Goal: Check status: Check status

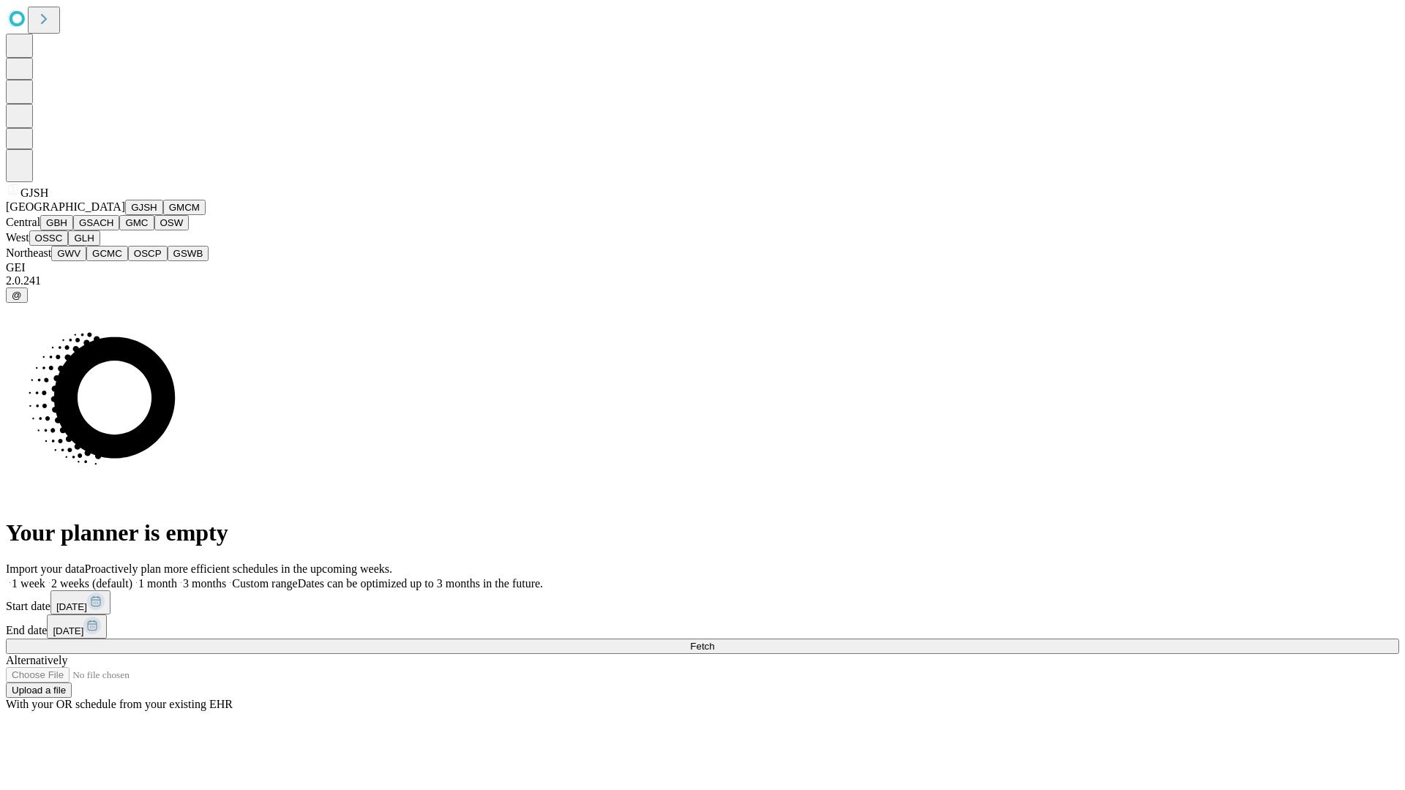
click at [125, 215] on button "GJSH" at bounding box center [144, 207] width 38 height 15
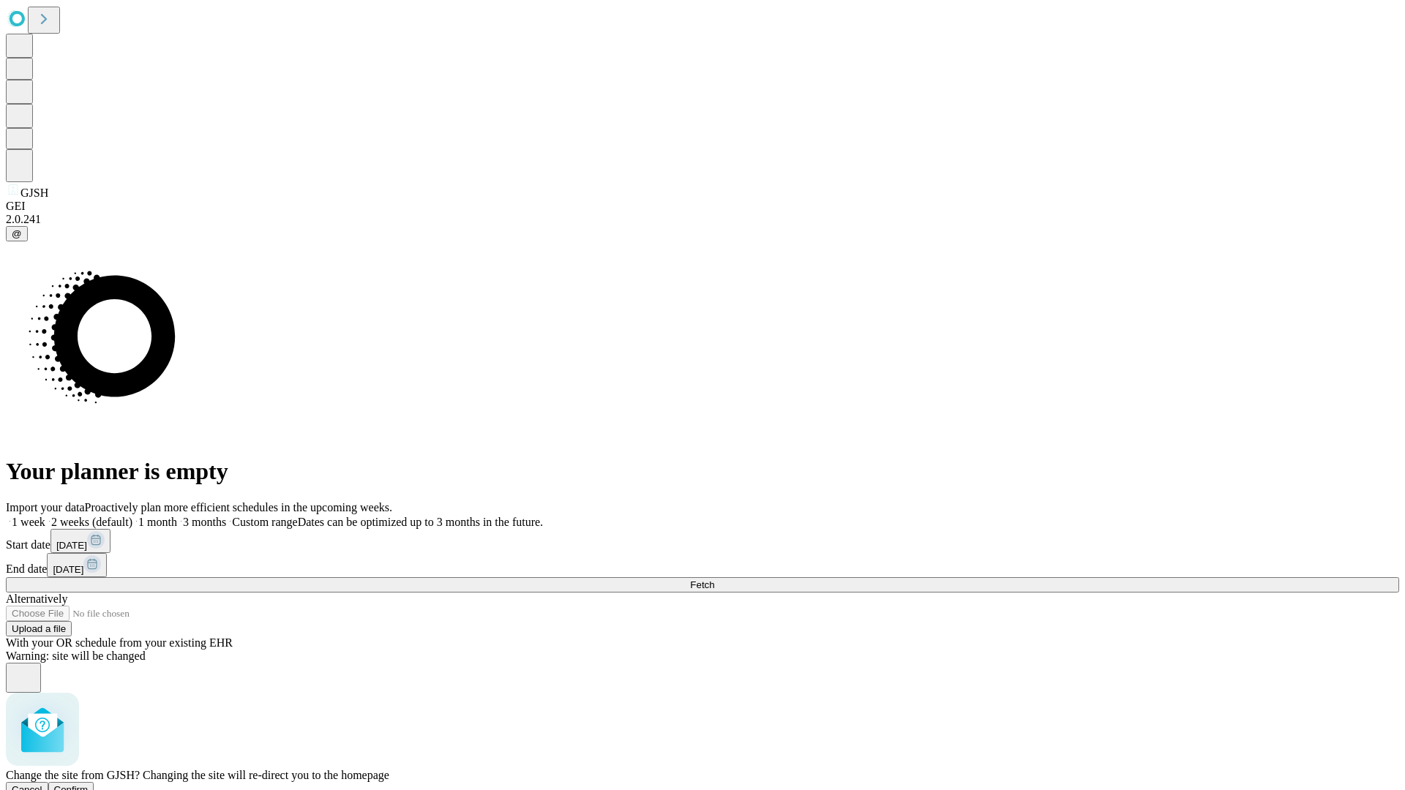
click at [89, 785] on span "Confirm" at bounding box center [71, 790] width 34 height 11
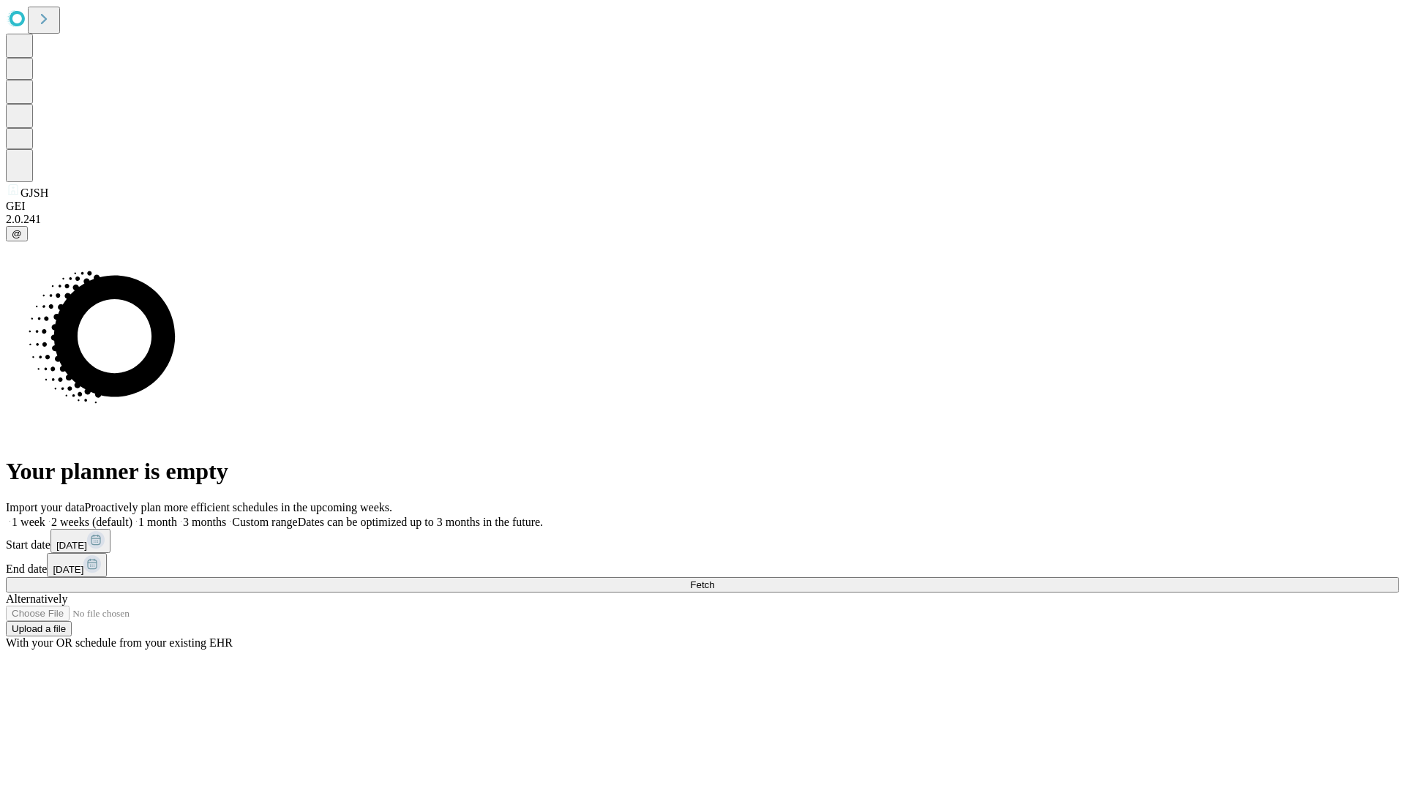
click at [177, 516] on label "1 month" at bounding box center [154, 522] width 45 height 12
click at [714, 580] on span "Fetch" at bounding box center [702, 585] width 24 height 11
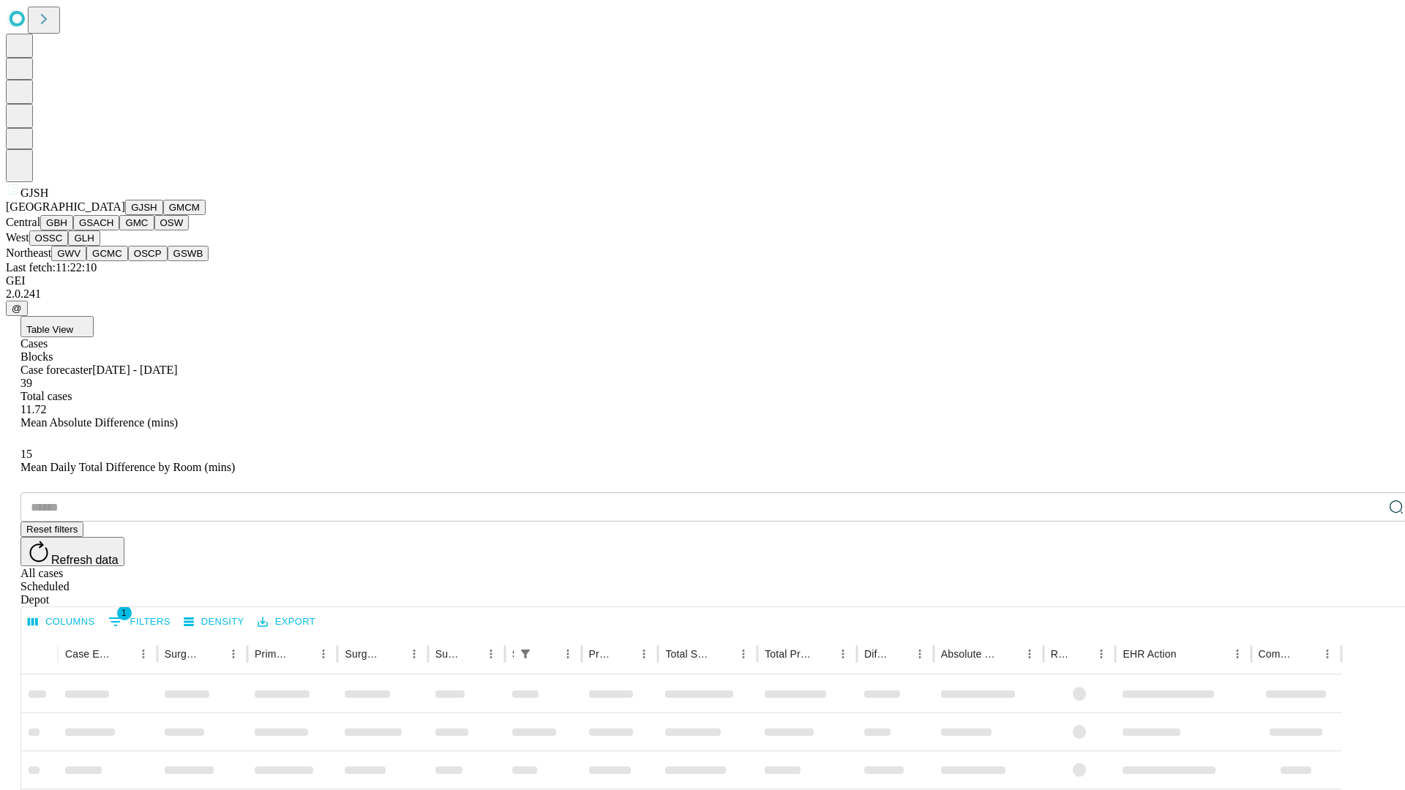
click at [163, 215] on button "GMCM" at bounding box center [184, 207] width 42 height 15
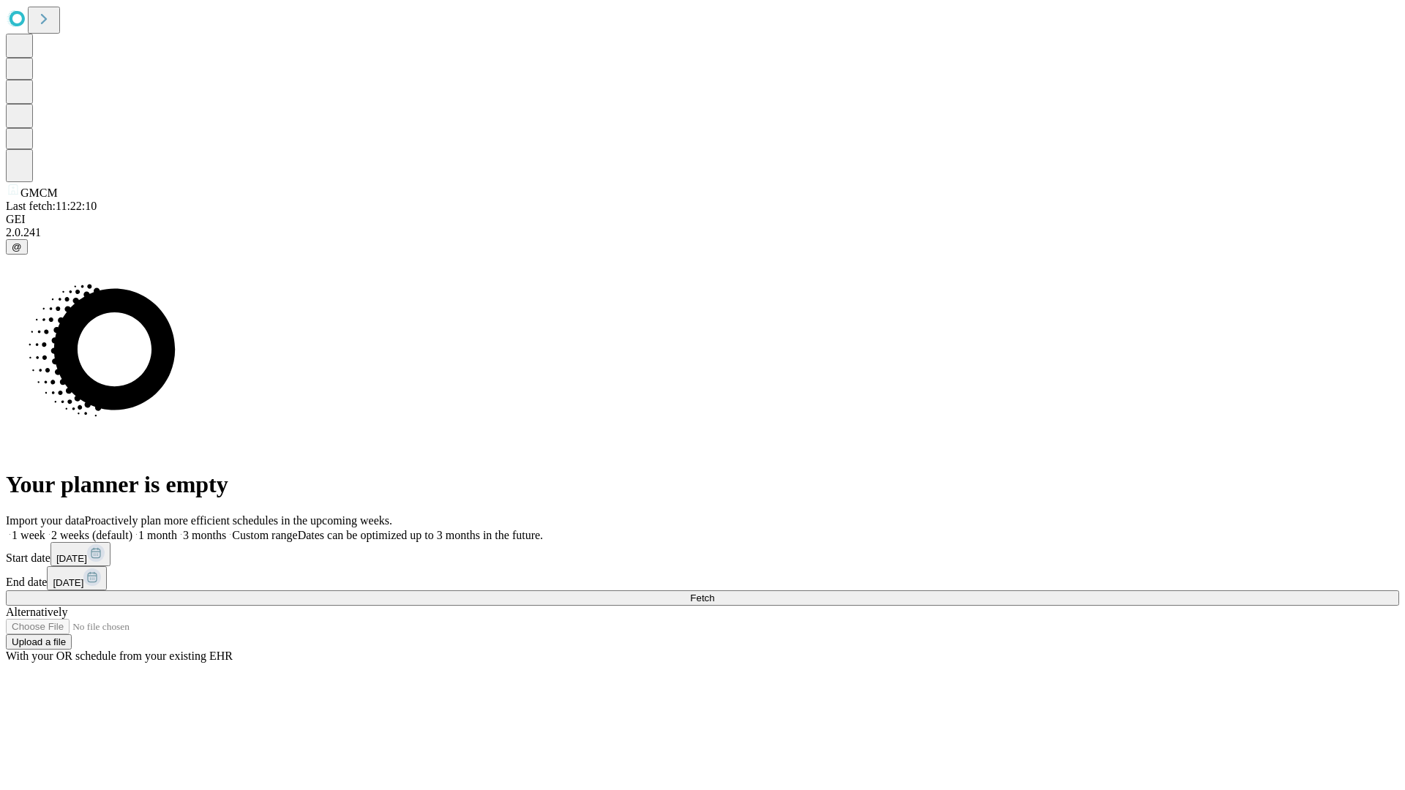
click at [177, 529] on label "1 month" at bounding box center [154, 535] width 45 height 12
click at [714, 593] on span "Fetch" at bounding box center [702, 598] width 24 height 11
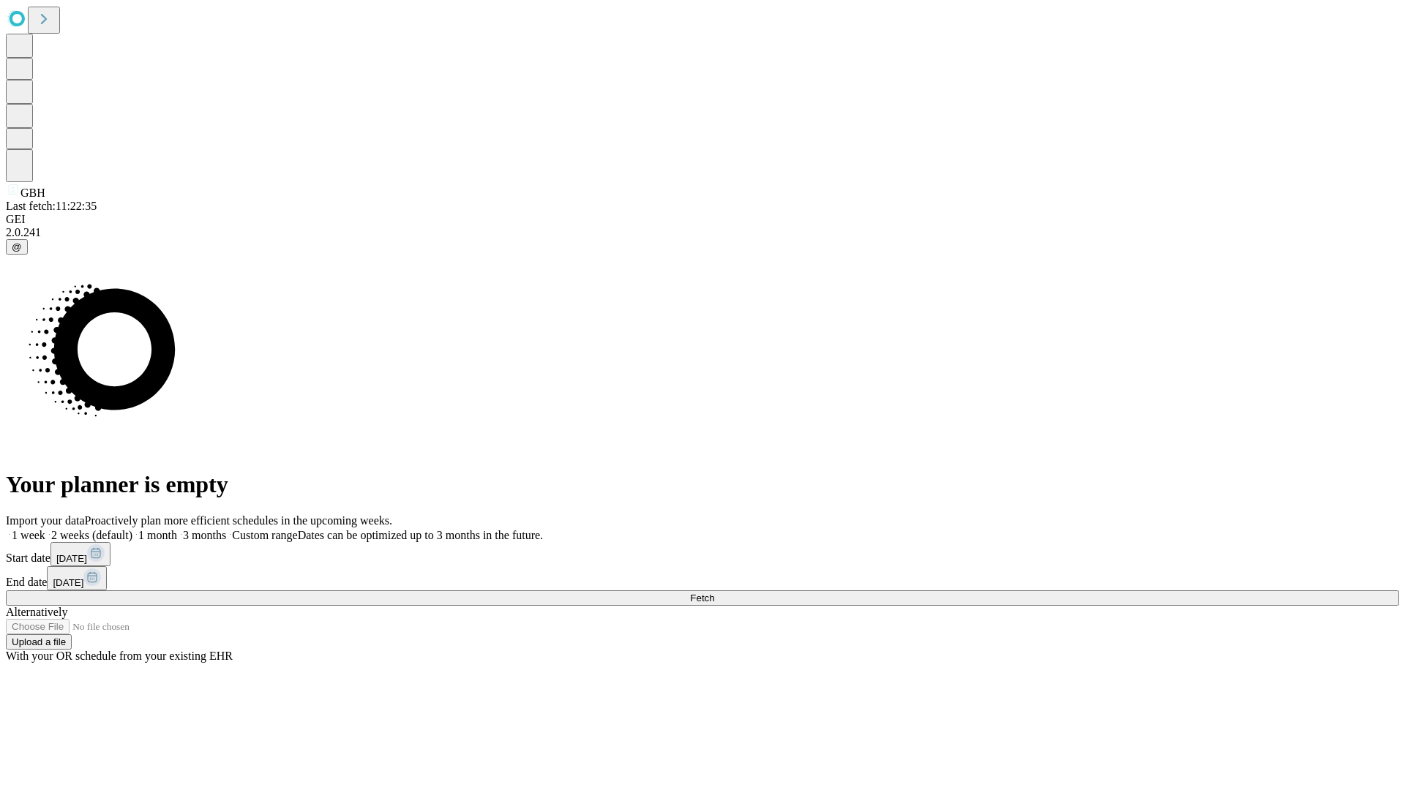
click at [177, 529] on label "1 month" at bounding box center [154, 535] width 45 height 12
click at [714, 593] on span "Fetch" at bounding box center [702, 598] width 24 height 11
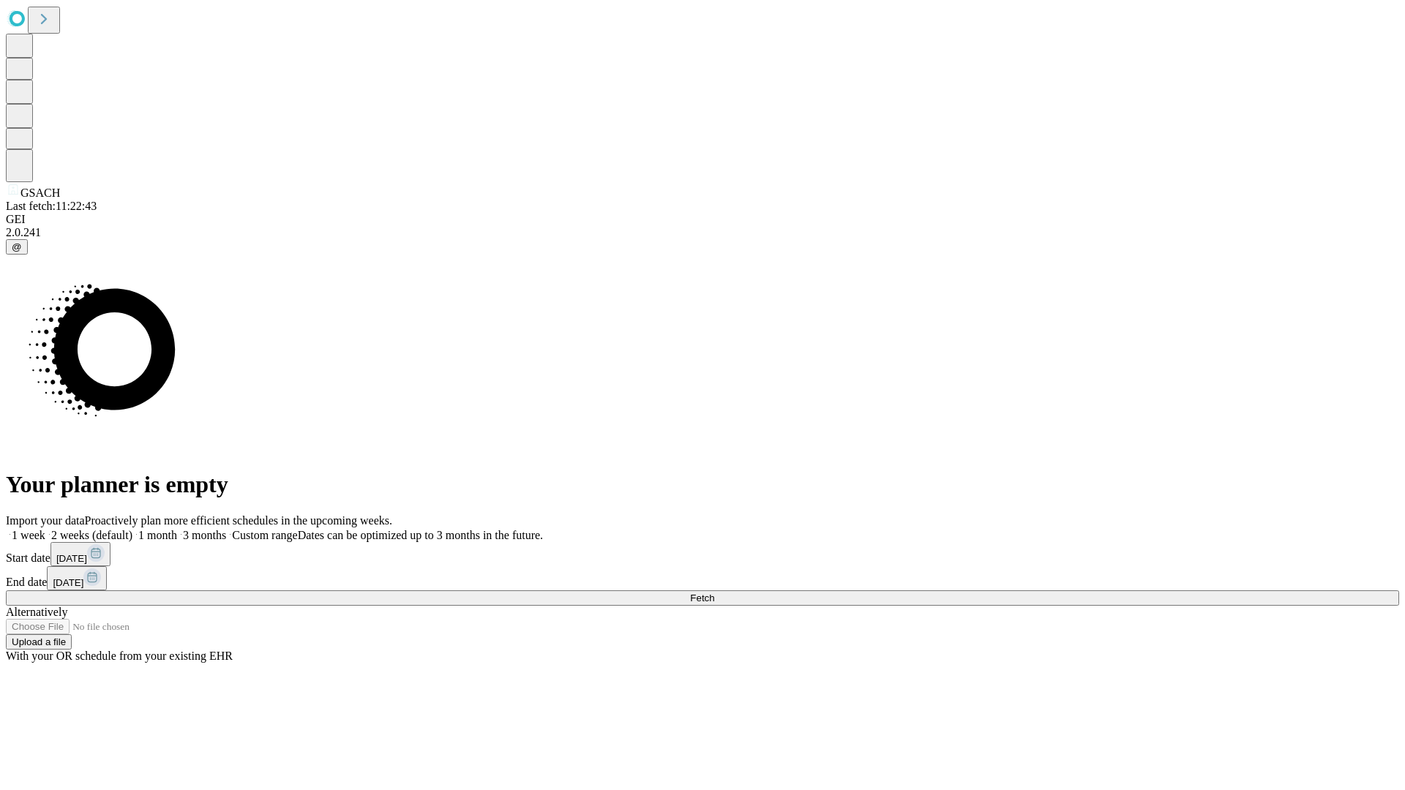
click at [177, 529] on label "1 month" at bounding box center [154, 535] width 45 height 12
click at [714, 593] on span "Fetch" at bounding box center [702, 598] width 24 height 11
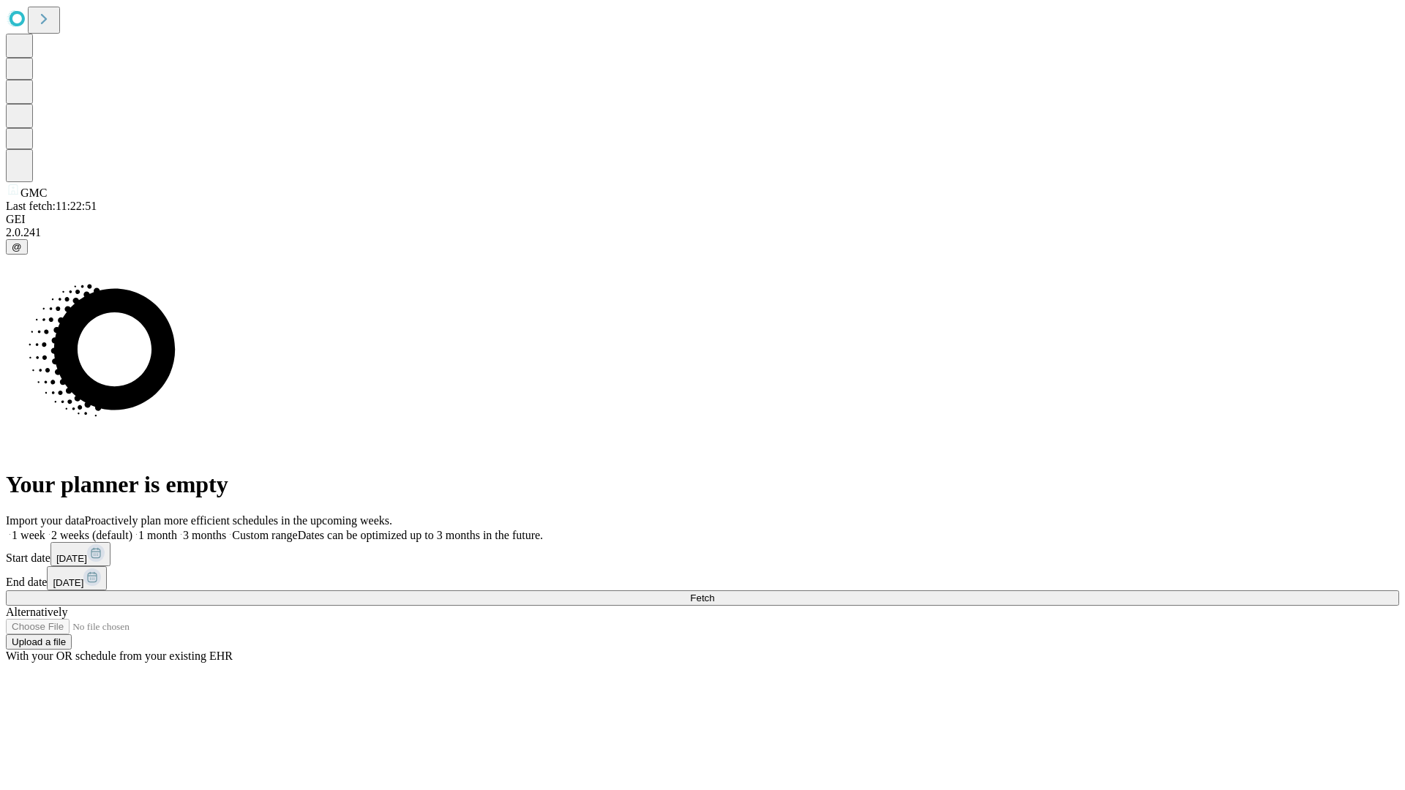
click at [177, 529] on label "1 month" at bounding box center [154, 535] width 45 height 12
click at [714, 593] on span "Fetch" at bounding box center [702, 598] width 24 height 11
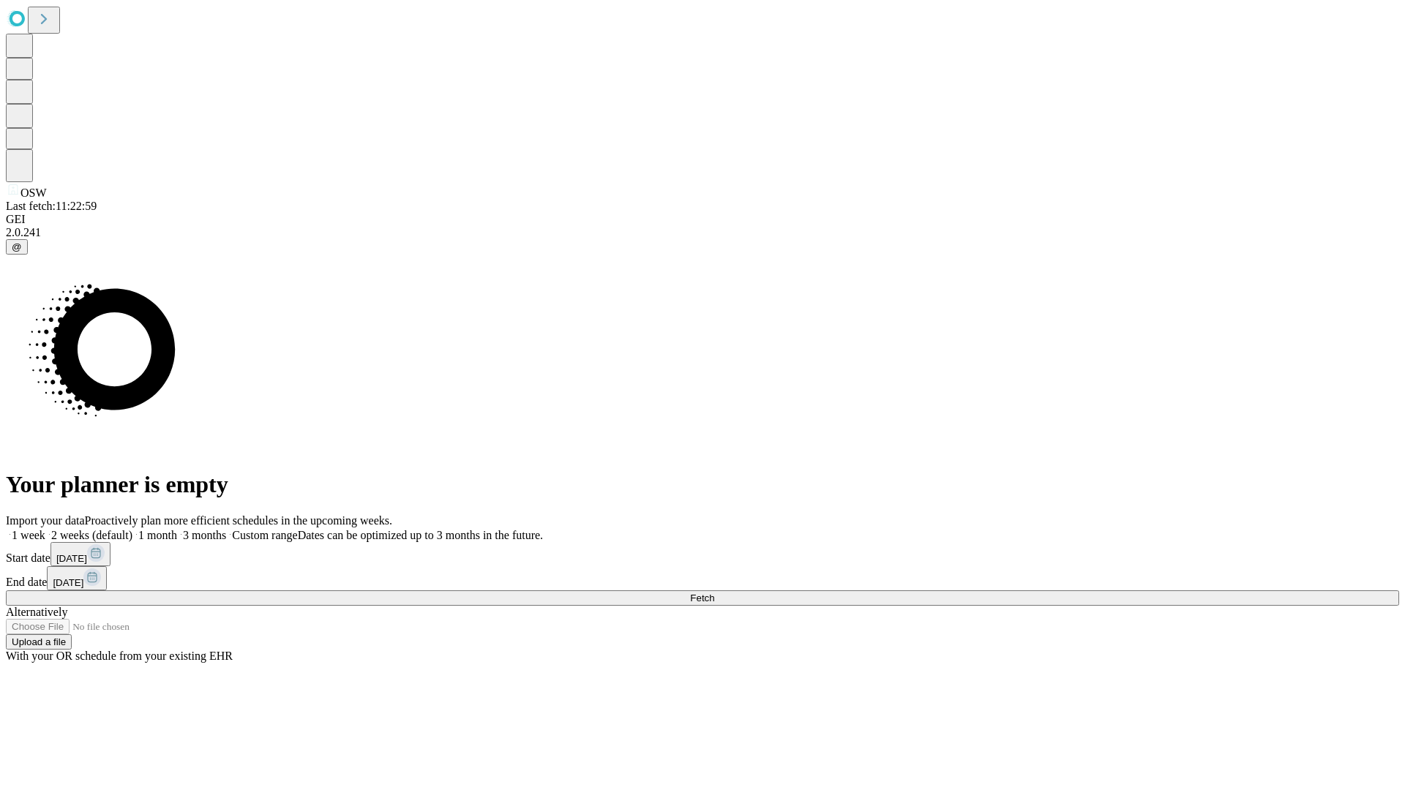
click at [177, 529] on label "1 month" at bounding box center [154, 535] width 45 height 12
click at [714, 593] on span "Fetch" at bounding box center [702, 598] width 24 height 11
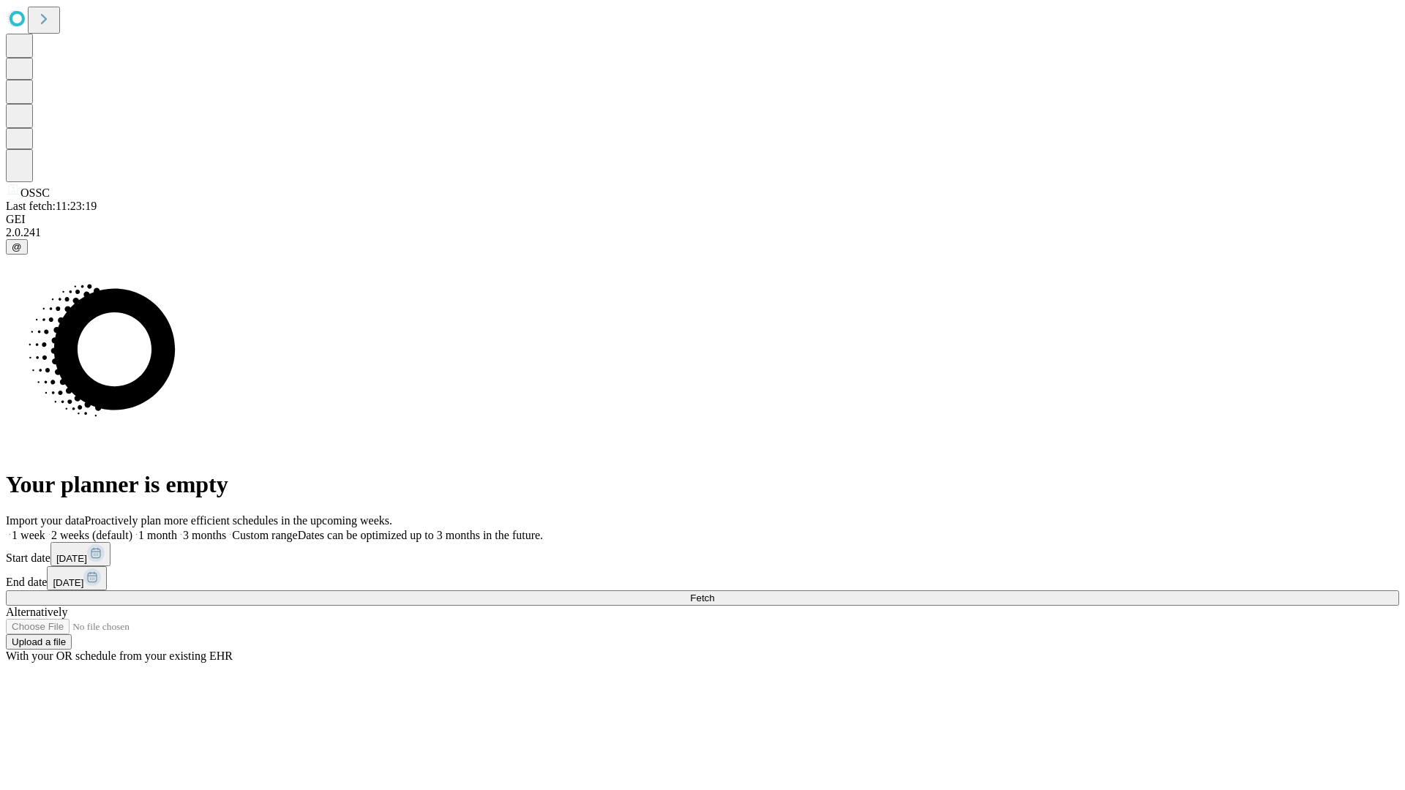
click at [177, 529] on label "1 month" at bounding box center [154, 535] width 45 height 12
click at [714, 593] on span "Fetch" at bounding box center [702, 598] width 24 height 11
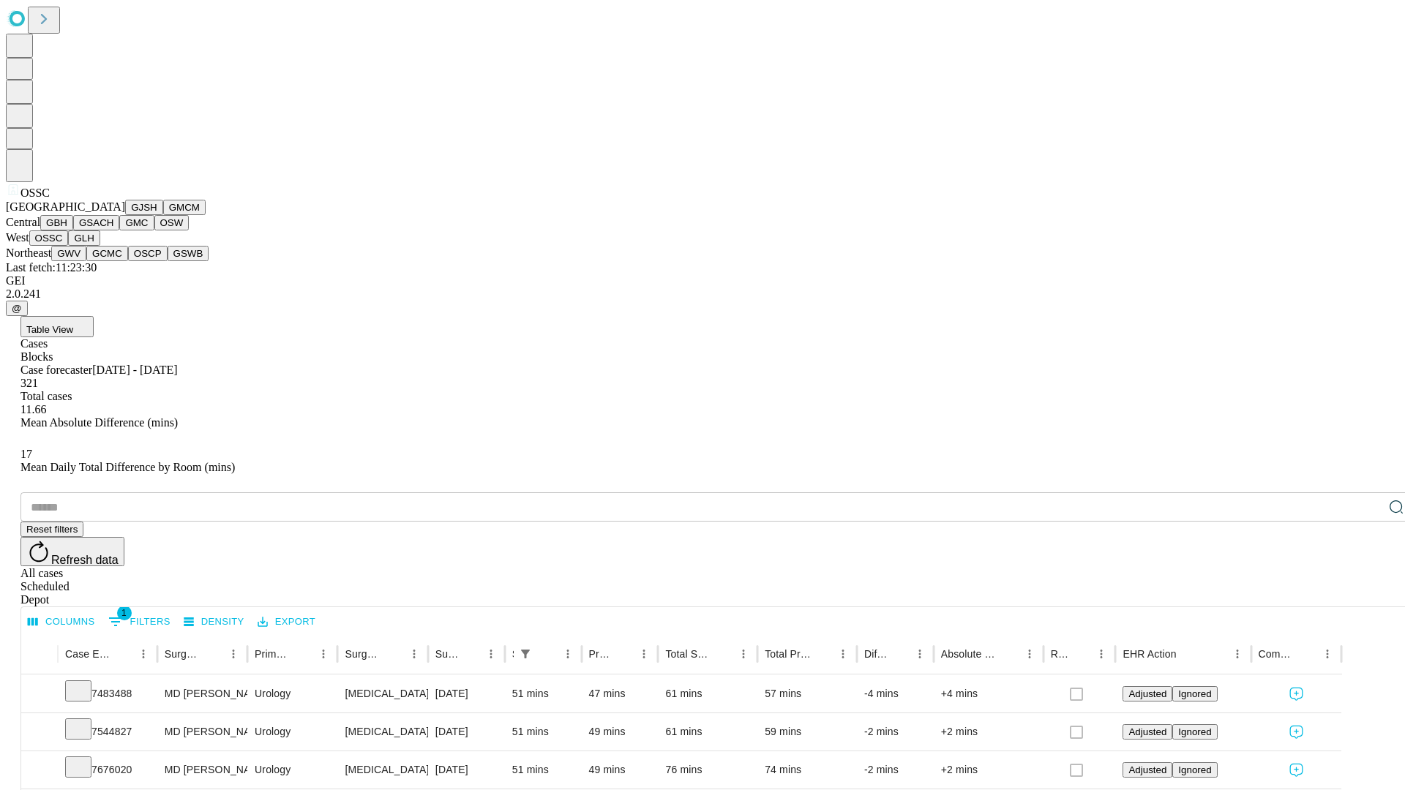
click at [100, 246] on button "GLH" at bounding box center [83, 238] width 31 height 15
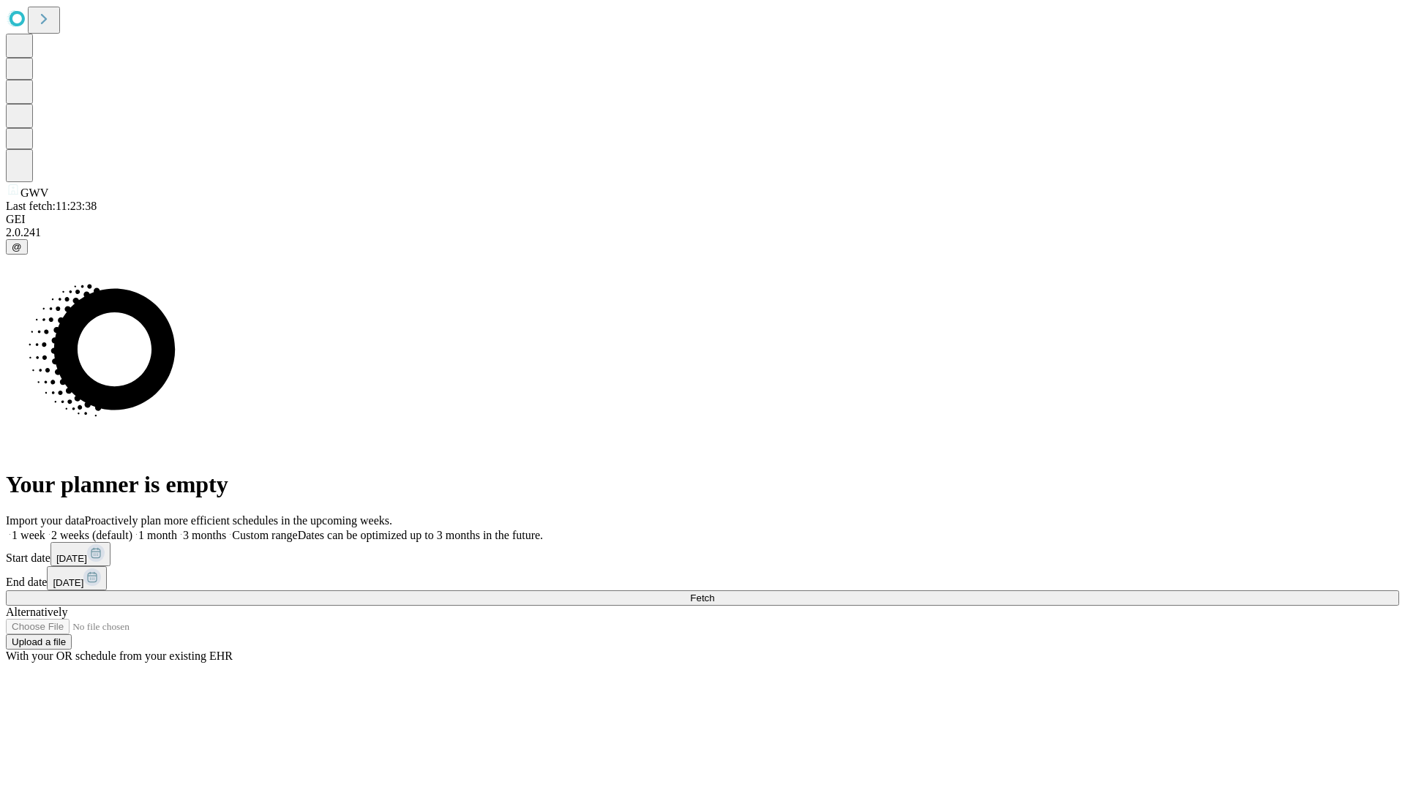
click at [177, 529] on label "1 month" at bounding box center [154, 535] width 45 height 12
click at [714, 593] on span "Fetch" at bounding box center [702, 598] width 24 height 11
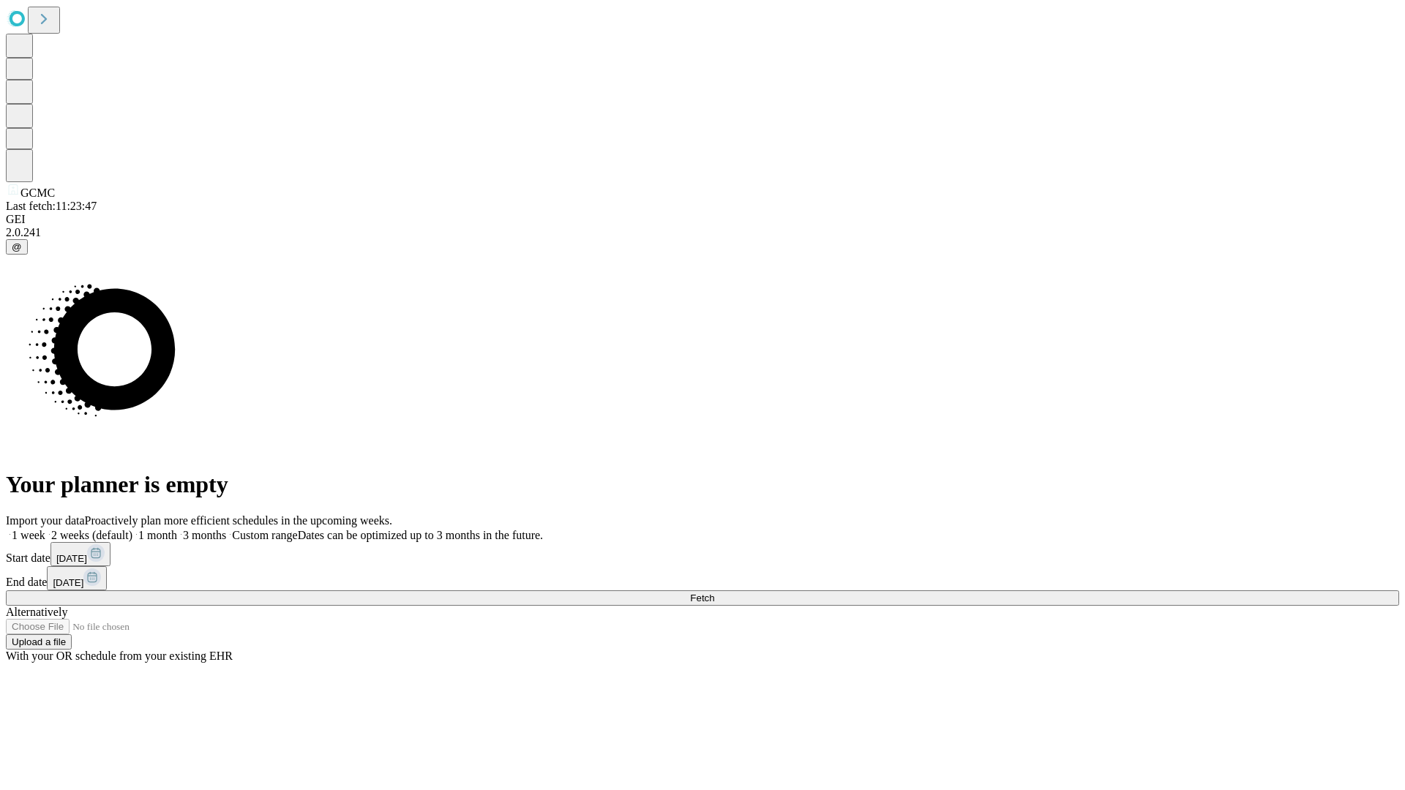
click at [177, 529] on label "1 month" at bounding box center [154, 535] width 45 height 12
click at [714, 593] on span "Fetch" at bounding box center [702, 598] width 24 height 11
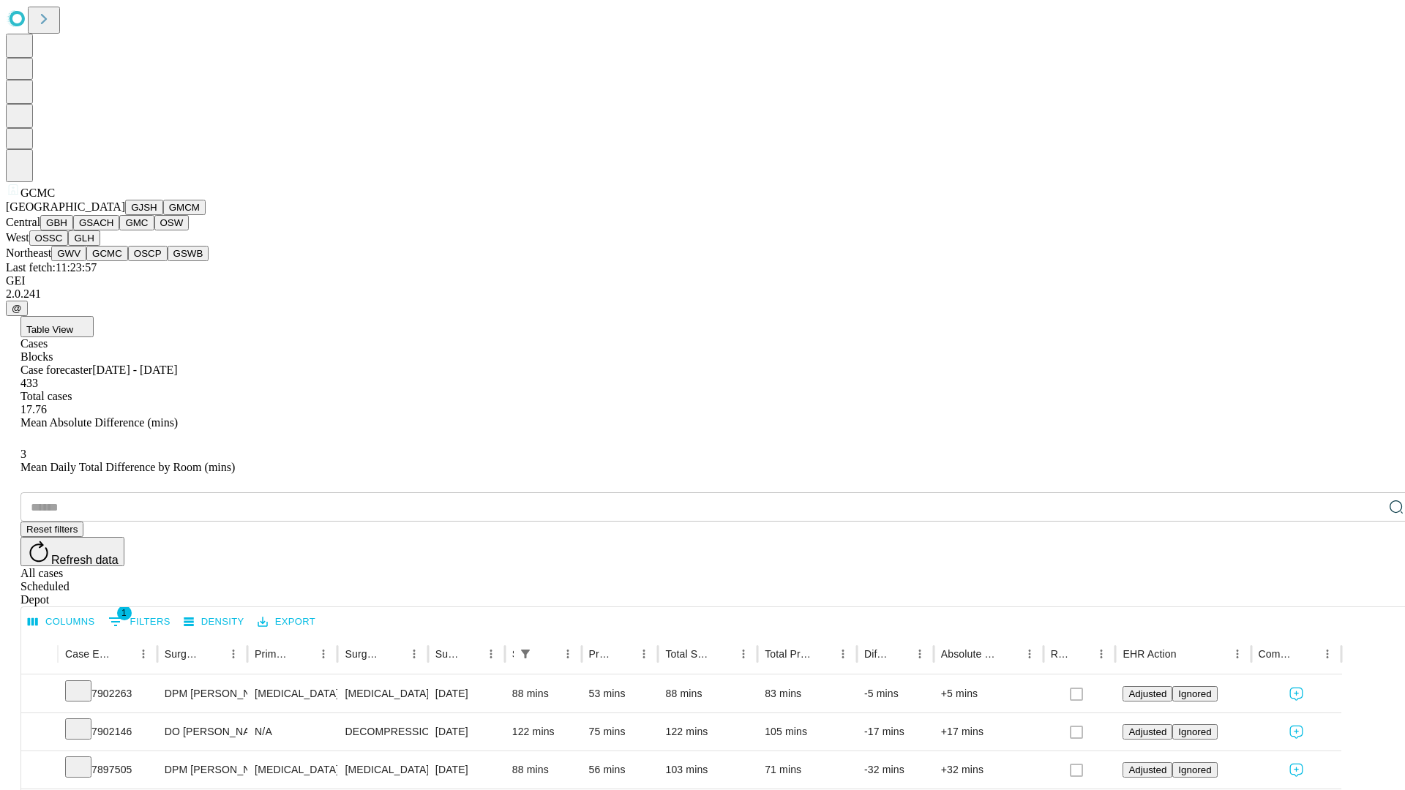
click at [128, 261] on button "OSCP" at bounding box center [148, 253] width 40 height 15
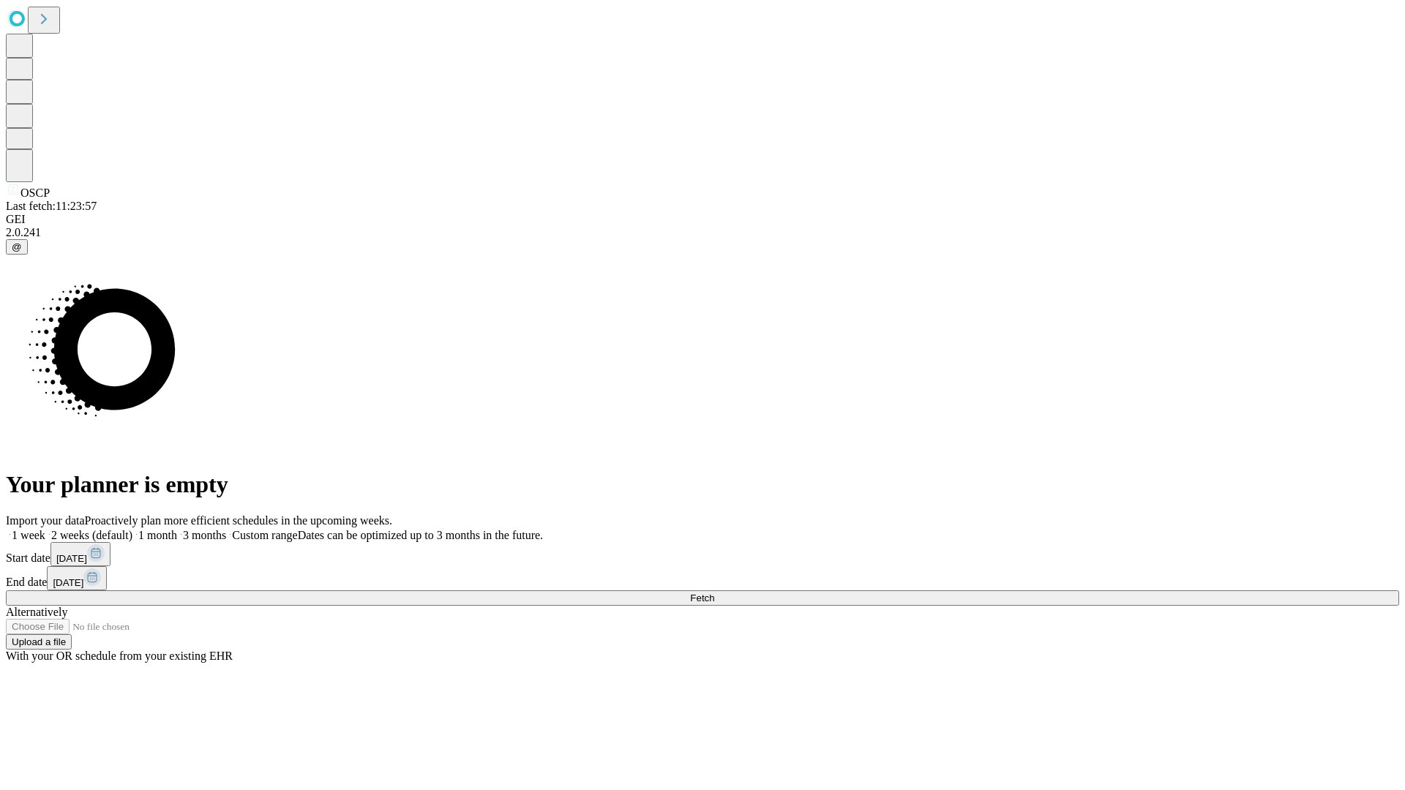
click at [177, 529] on label "1 month" at bounding box center [154, 535] width 45 height 12
click at [714, 593] on span "Fetch" at bounding box center [702, 598] width 24 height 11
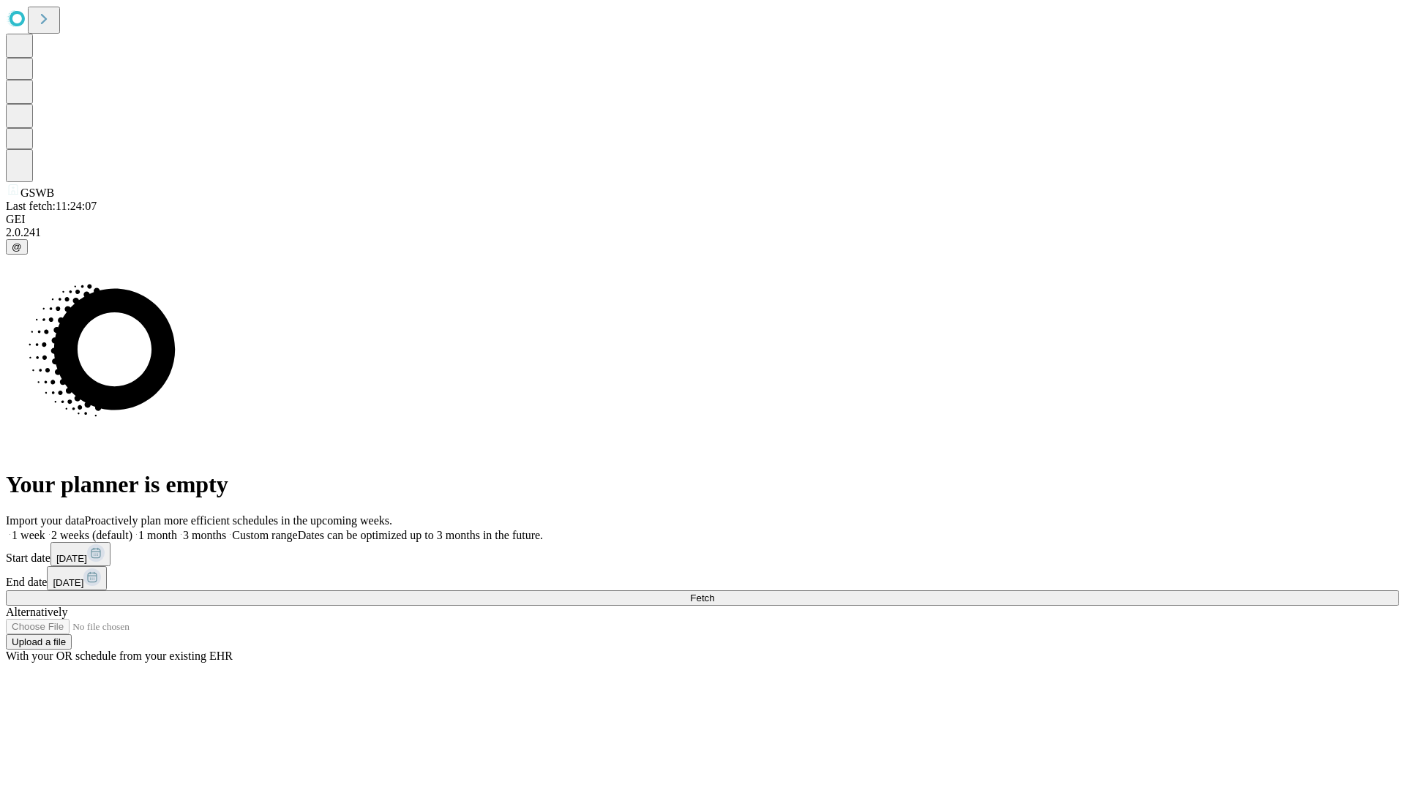
click at [177, 529] on label "1 month" at bounding box center [154, 535] width 45 height 12
click at [714, 593] on span "Fetch" at bounding box center [702, 598] width 24 height 11
